Goal: Information Seeking & Learning: Learn about a topic

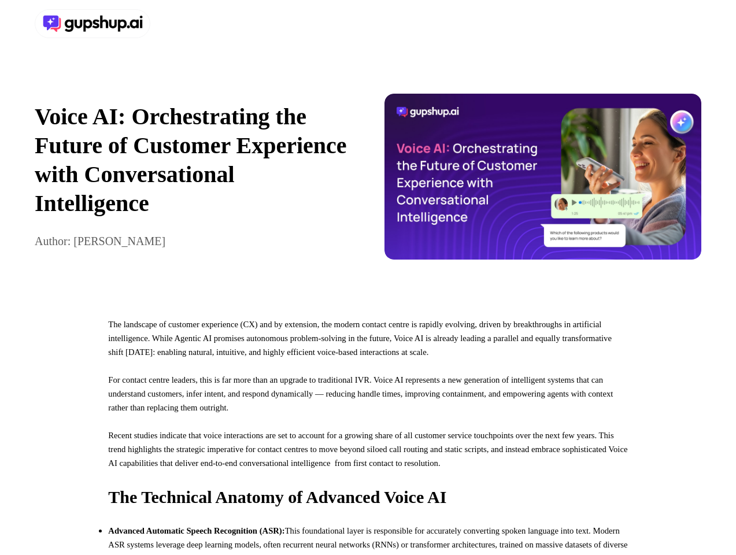
click at [368, 24] on div at bounding box center [368, 23] width 736 height 47
click at [199, 24] on div at bounding box center [199, 23] width 329 height 29
click at [368, 182] on div "Voice AI: Orchestrating the Future of Customer Experience with Conversational I…" at bounding box center [368, 176] width 736 height 258
click at [193, 182] on p "Voice AI: Orchestrating the Future of Customer Experience with Conversational I…" at bounding box center [193, 160] width 317 height 116
click at [543, 182] on img at bounding box center [542, 177] width 317 height 166
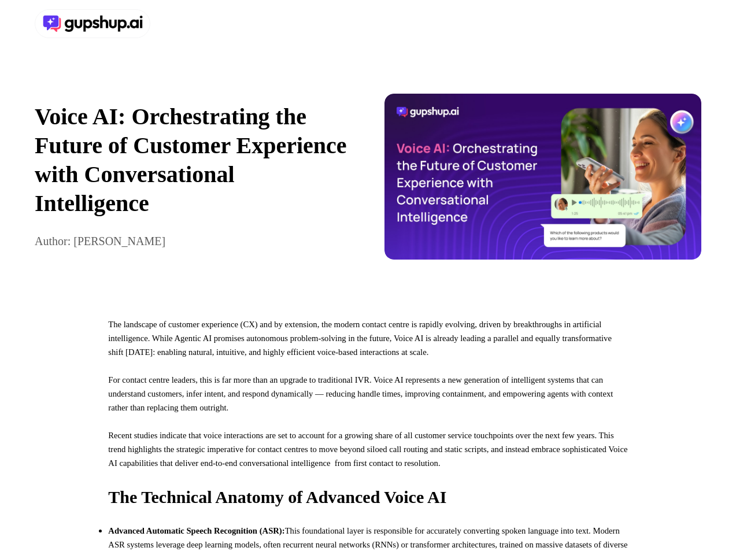
click at [368, 428] on p "For contact centre leaders, this is far more than an upgrade to traditional IVR…" at bounding box center [367, 400] width 519 height 55
